Goal: Register for event/course

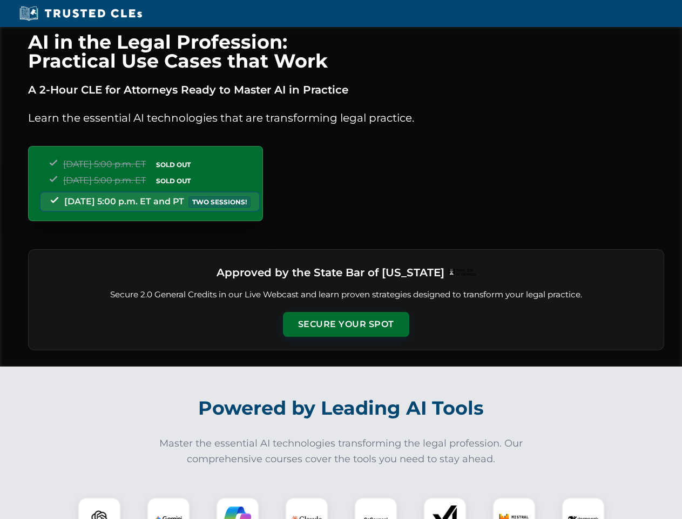
click at [346, 324] on button "Secure Your Spot" at bounding box center [346, 324] width 126 height 25
click at [99, 508] on img at bounding box center [99, 518] width 31 height 31
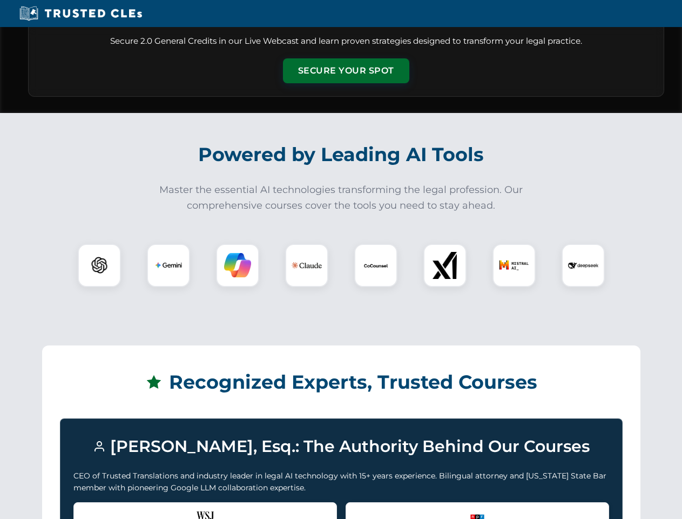
click at [169, 508] on div "Recognized by the WSJ [PERSON_NAME] was featured for his expertise in AI legal …" at bounding box center [205, 523] width 264 height 43
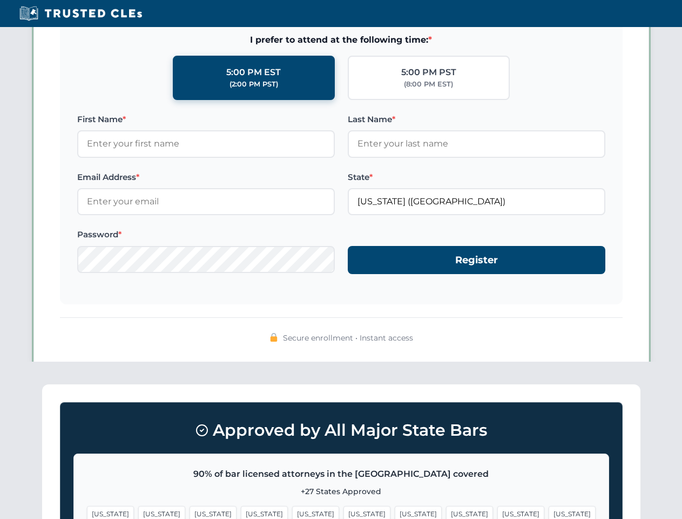
click at [395, 508] on span "[US_STATE]" at bounding box center [418, 514] width 47 height 16
click at [498, 508] on span "[US_STATE]" at bounding box center [521, 514] width 47 height 16
